Goal: Transaction & Acquisition: Purchase product/service

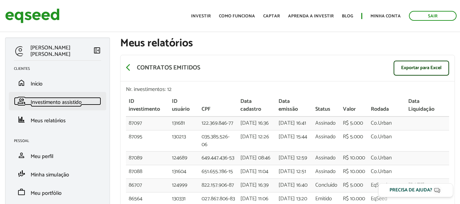
click at [47, 107] on span "Investimento assistido" at bounding box center [56, 102] width 51 height 9
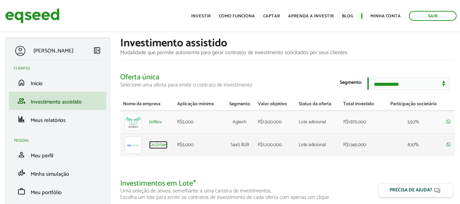
click at [161, 147] on link "Co.Urban" at bounding box center [158, 145] width 18 height 5
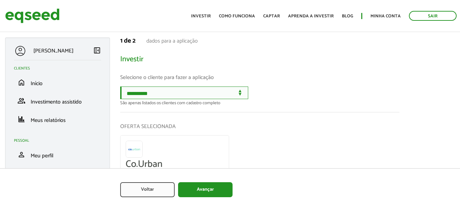
click at [153, 97] on select "**********" at bounding box center [184, 92] width 128 height 13
click at [366, 100] on div "**********" at bounding box center [259, 95] width 279 height 19
click at [204, 88] on select "**********" at bounding box center [184, 92] width 128 height 13
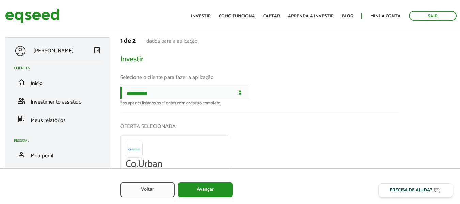
click at [287, 83] on p "Selecione o cliente para fazer a aplicação" at bounding box center [259, 77] width 279 height 17
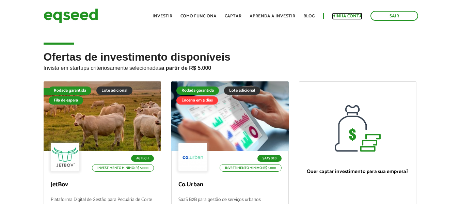
click at [348, 16] on link "Minha conta" at bounding box center [347, 16] width 30 height 4
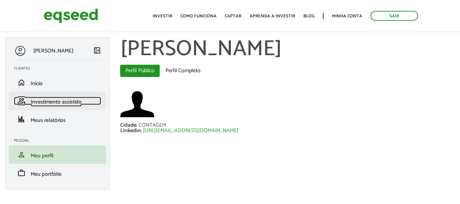
click at [50, 104] on span "Investimento assistido" at bounding box center [56, 101] width 51 height 9
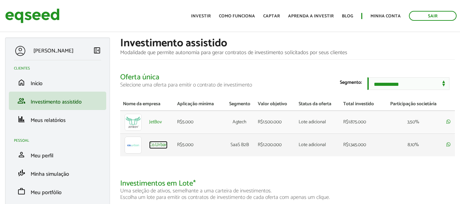
click at [159, 146] on link "Co.Urban" at bounding box center [158, 145] width 18 height 5
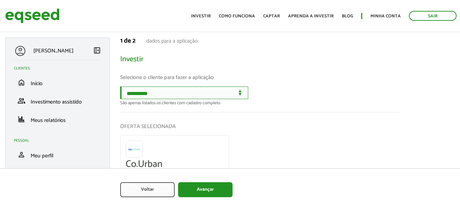
click at [173, 96] on select "**********" at bounding box center [184, 92] width 128 height 13
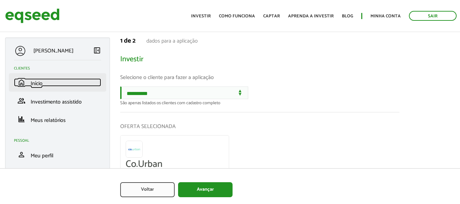
click at [35, 80] on span "Início" at bounding box center [37, 83] width 12 height 9
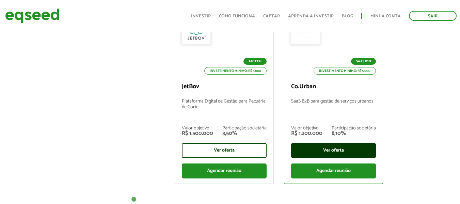
scroll to position [340, 0]
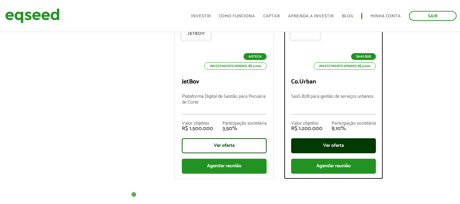
click at [338, 148] on div "Ver oferta" at bounding box center [333, 145] width 85 height 15
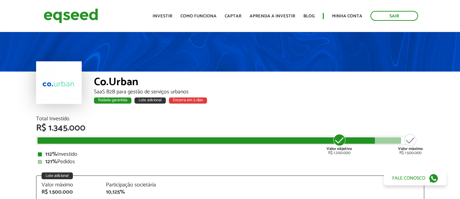
click at [307, 91] on div "SaaS B2B para gestão de serviços urbanos" at bounding box center [259, 91] width 330 height 5
click at [320, 85] on div "Co.Urban" at bounding box center [259, 83] width 330 height 13
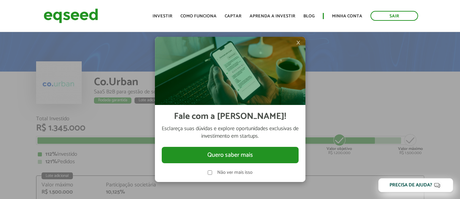
click at [295, 42] on img at bounding box center [230, 71] width 150 height 68
click at [297, 42] on span "×" at bounding box center [298, 42] width 4 height 8
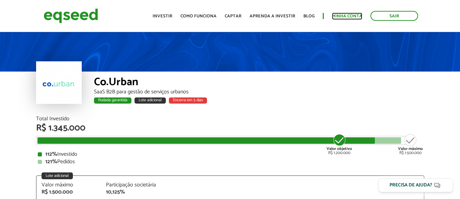
click at [348, 18] on link "Minha conta" at bounding box center [347, 16] width 30 height 4
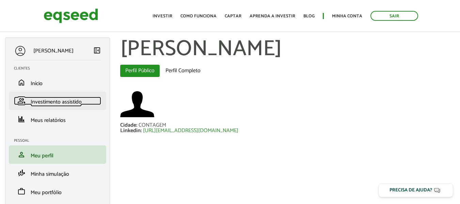
click at [65, 102] on span "Investimento assistido" at bounding box center [56, 101] width 51 height 9
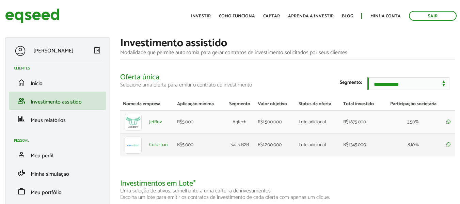
click at [161, 153] on td "Co.Urban" at bounding box center [160, 144] width 28 height 23
click at [160, 147] on link "Co.Urban" at bounding box center [158, 145] width 18 height 5
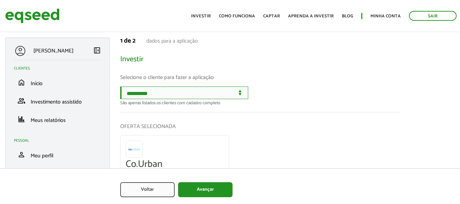
click at [176, 97] on select "**********" at bounding box center [184, 92] width 128 height 13
select select "******"
click at [120, 86] on select "**********" at bounding box center [184, 92] width 128 height 13
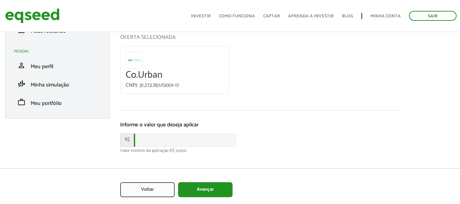
scroll to position [97, 0]
drag, startPoint x: 165, startPoint y: 135, endPoint x: 174, endPoint y: 127, distance: 11.3
click at [165, 135] on input "text" at bounding box center [185, 139] width 102 height 13
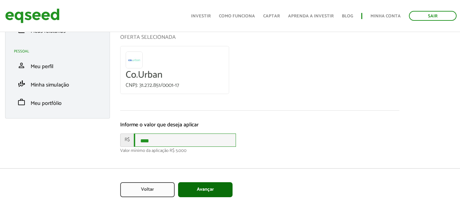
type input "****"
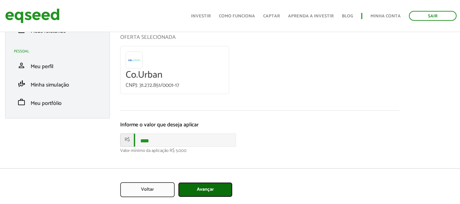
click at [208, 189] on button "Avançar" at bounding box center [205, 189] width 54 height 15
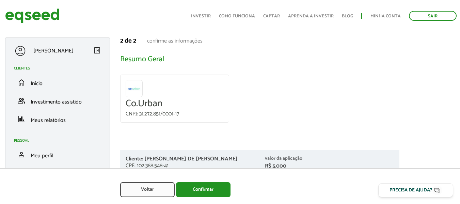
scroll to position [25, 0]
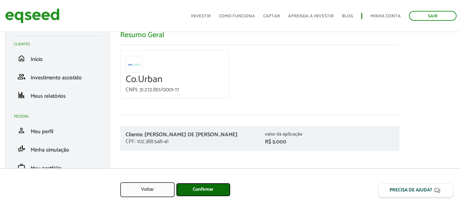
click at [215, 188] on button "Confirmar" at bounding box center [203, 190] width 54 height 14
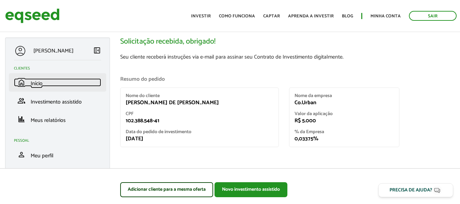
click at [42, 79] on span "Início" at bounding box center [37, 83] width 12 height 9
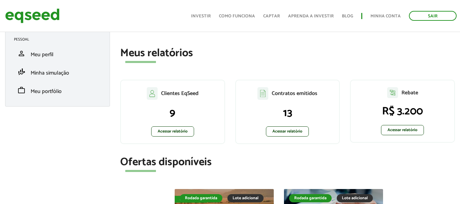
scroll to position [102, 0]
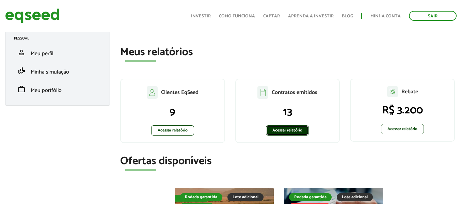
click at [277, 129] on link "Acessar relatório" at bounding box center [287, 130] width 43 height 10
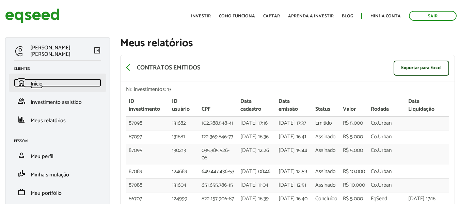
click at [48, 80] on link "home Início" at bounding box center [57, 83] width 87 height 8
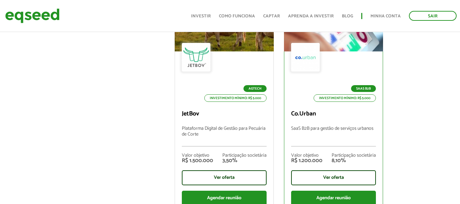
scroll to position [374, 0]
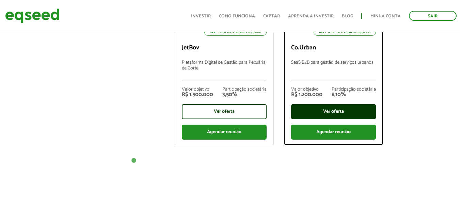
click at [337, 112] on div "Ver oferta" at bounding box center [333, 111] width 85 height 15
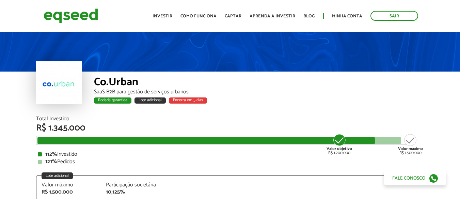
click at [316, 92] on div "SaaS B2B para gestão de serviços urbanos" at bounding box center [259, 91] width 330 height 5
click at [347, 15] on link "Minha conta" at bounding box center [347, 16] width 30 height 4
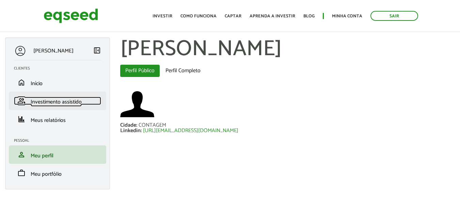
click at [46, 103] on span "Investimento assistido" at bounding box center [56, 101] width 51 height 9
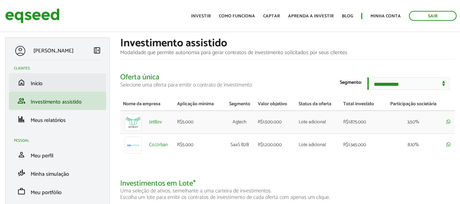
click at [58, 77] on li "home Início" at bounding box center [57, 82] width 97 height 18
click at [51, 85] on link "home Início" at bounding box center [57, 82] width 87 height 8
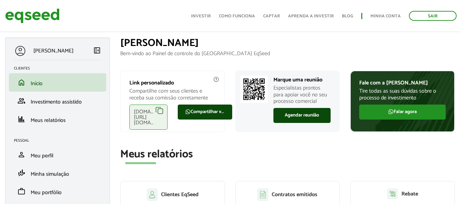
scroll to position [136, 0]
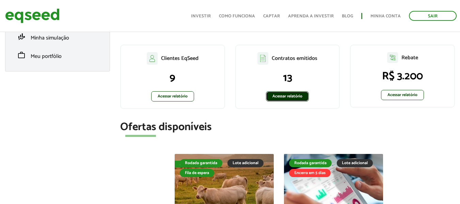
click at [280, 98] on link "Acessar relatório" at bounding box center [287, 96] width 43 height 10
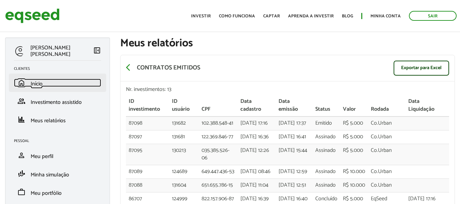
click at [36, 86] on span "Início" at bounding box center [37, 83] width 12 height 9
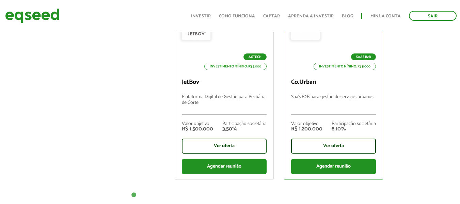
scroll to position [340, 0]
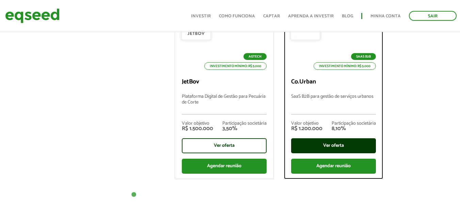
click at [337, 149] on div "Ver oferta" at bounding box center [333, 145] width 85 height 15
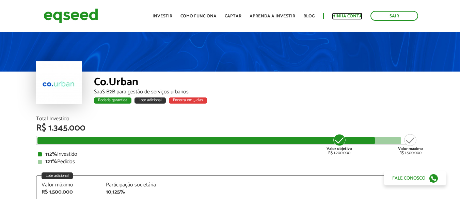
click at [341, 14] on link "Minha conta" at bounding box center [347, 16] width 30 height 4
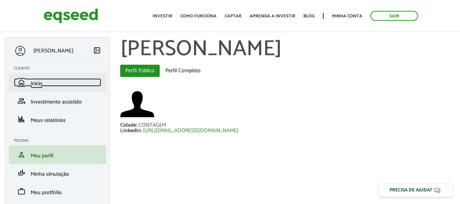
click at [37, 82] on span "Início" at bounding box center [37, 83] width 12 height 9
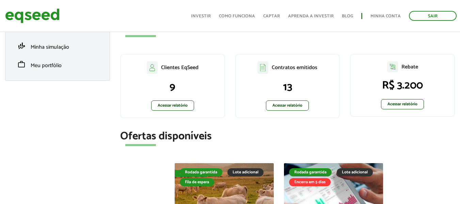
scroll to position [136, 0]
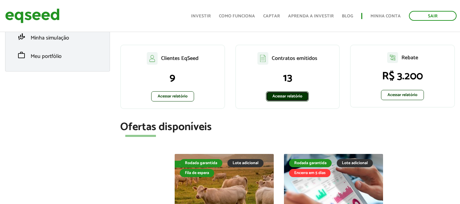
click at [290, 94] on link "Acessar relatório" at bounding box center [287, 96] width 43 height 10
